Goal: Task Accomplishment & Management: Manage account settings

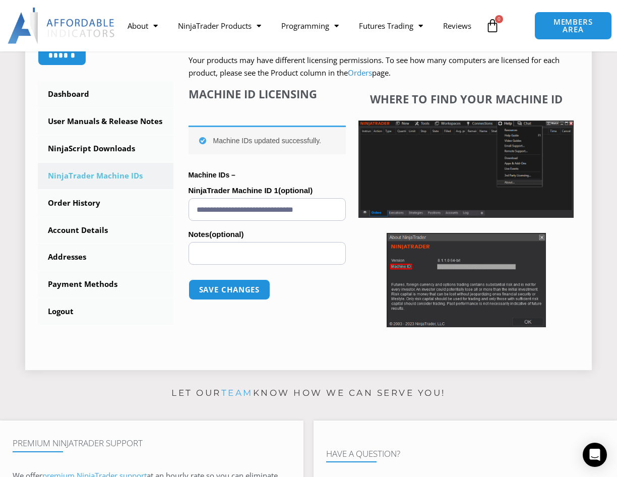
scroll to position [237, 0]
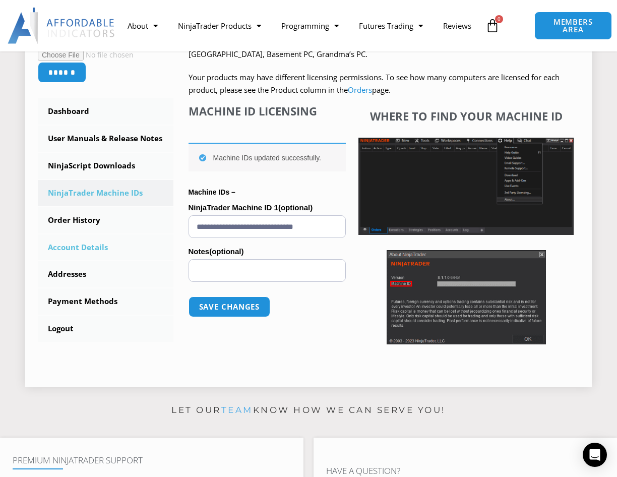
click at [68, 245] on link "Account Details" at bounding box center [106, 247] width 136 height 26
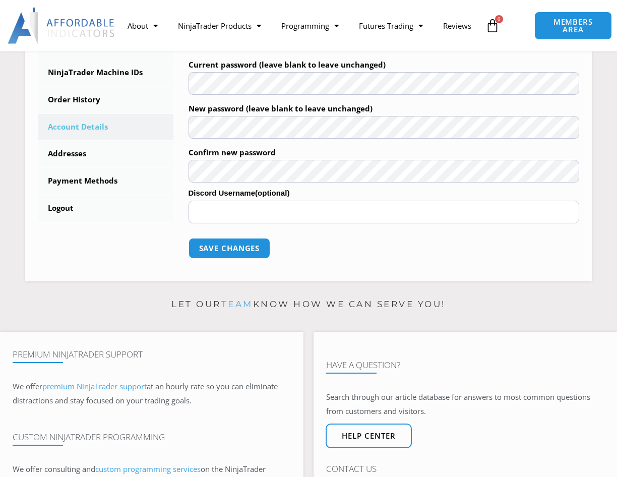
scroll to position [310, 0]
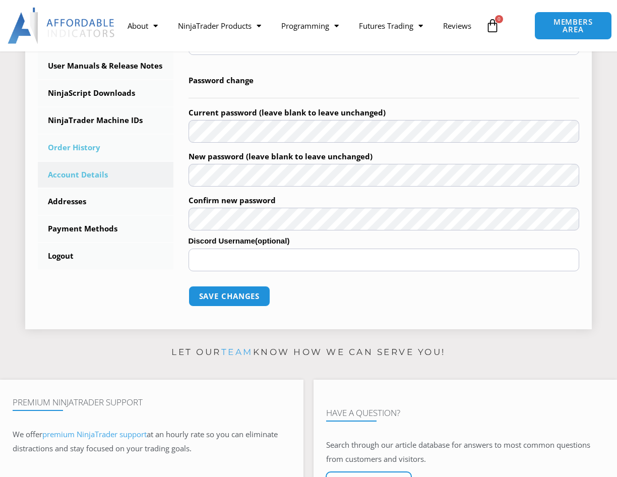
click at [112, 154] on link "Order History" at bounding box center [106, 148] width 136 height 26
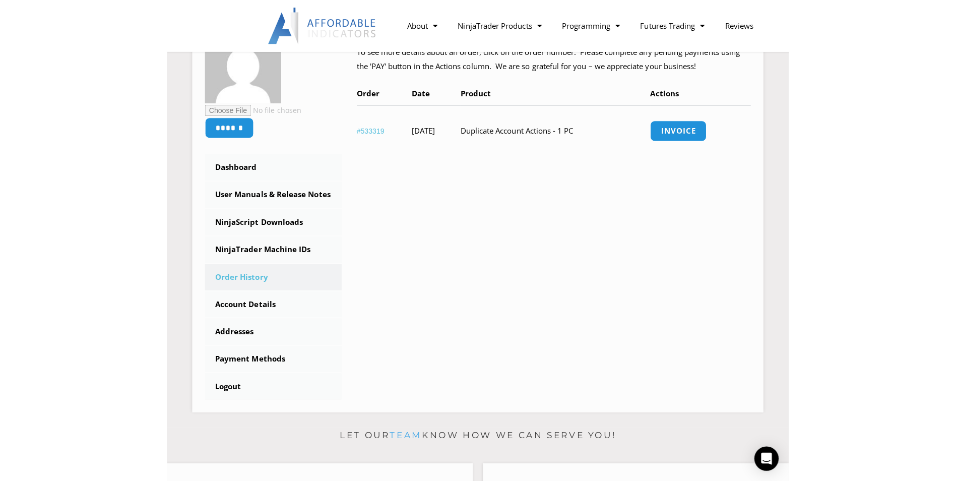
scroll to position [188, 0]
